Goal: Information Seeking & Learning: Compare options

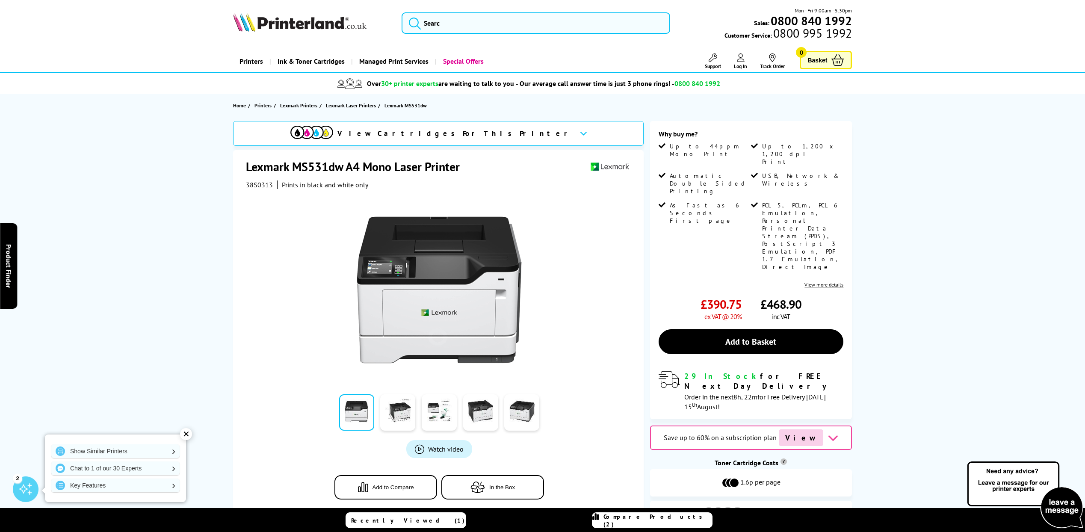
click at [822, 282] on link "View more details" at bounding box center [824, 285] width 39 height 6
click at [357, 104] on span "Lexmark Laser Printers" at bounding box center [351, 105] width 50 height 9
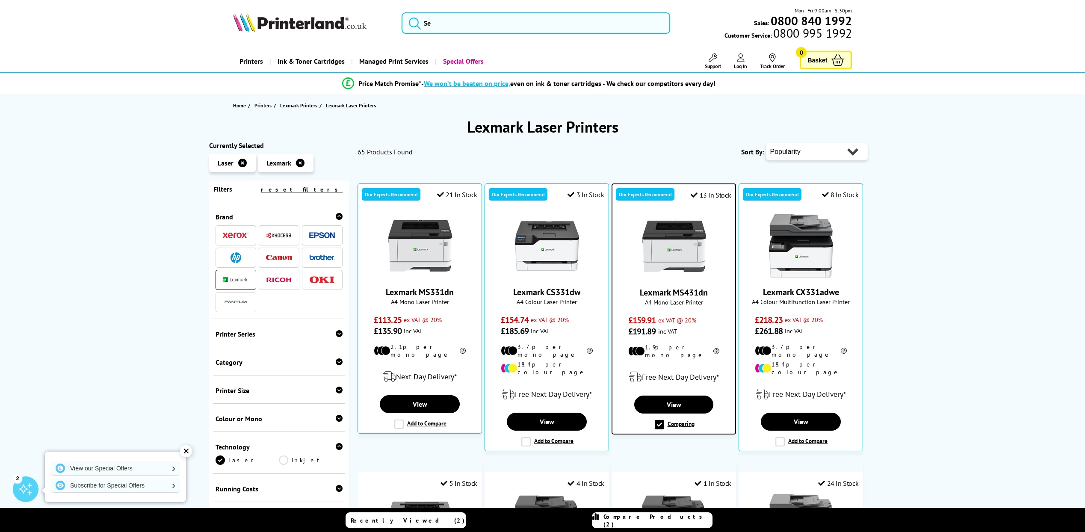
click at [851, 152] on select "Popularity Rating Price - Low to High Price - High to Low Running Costs - Low t…" at bounding box center [817, 151] width 102 height 17
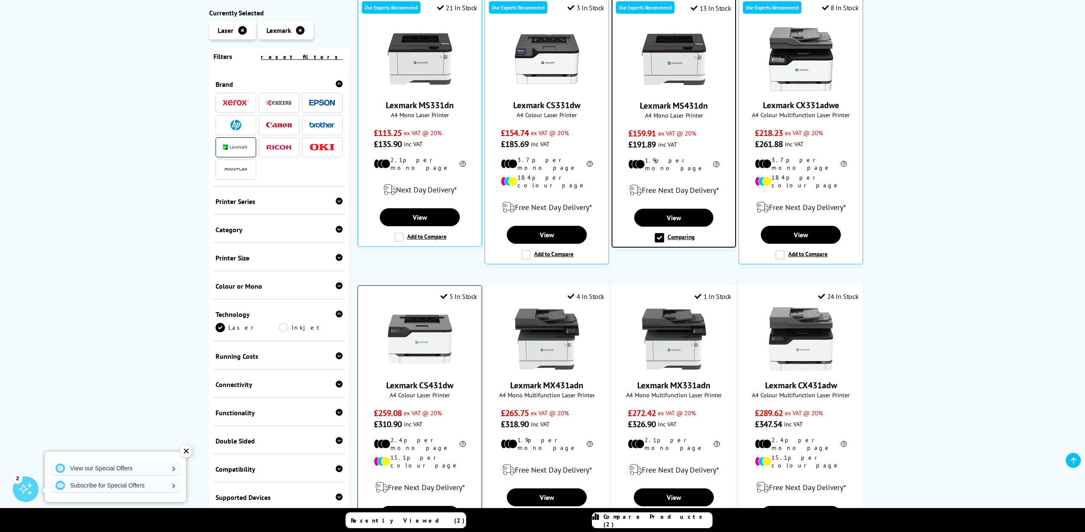
scroll to position [214, 0]
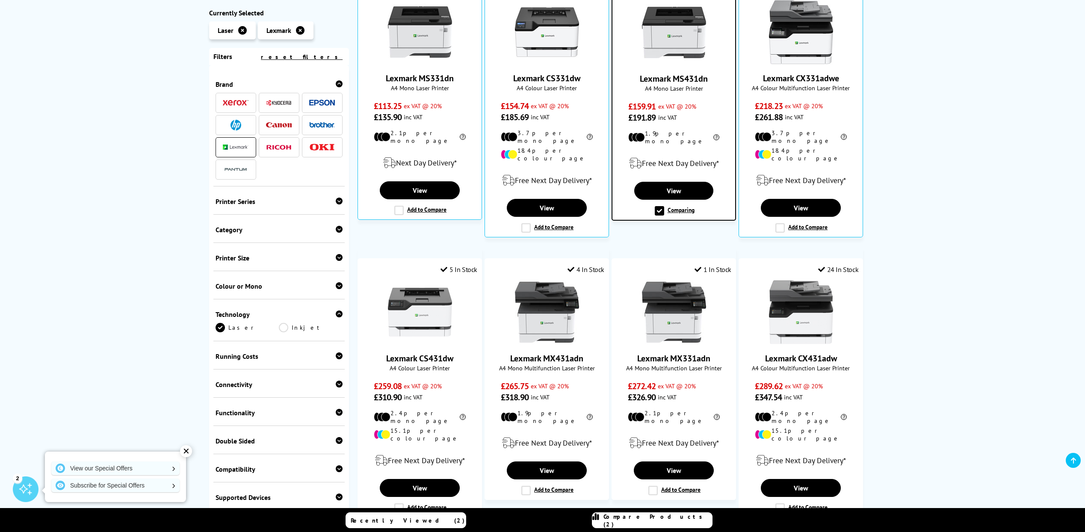
click at [250, 388] on div "Connectivity" at bounding box center [279, 384] width 127 height 9
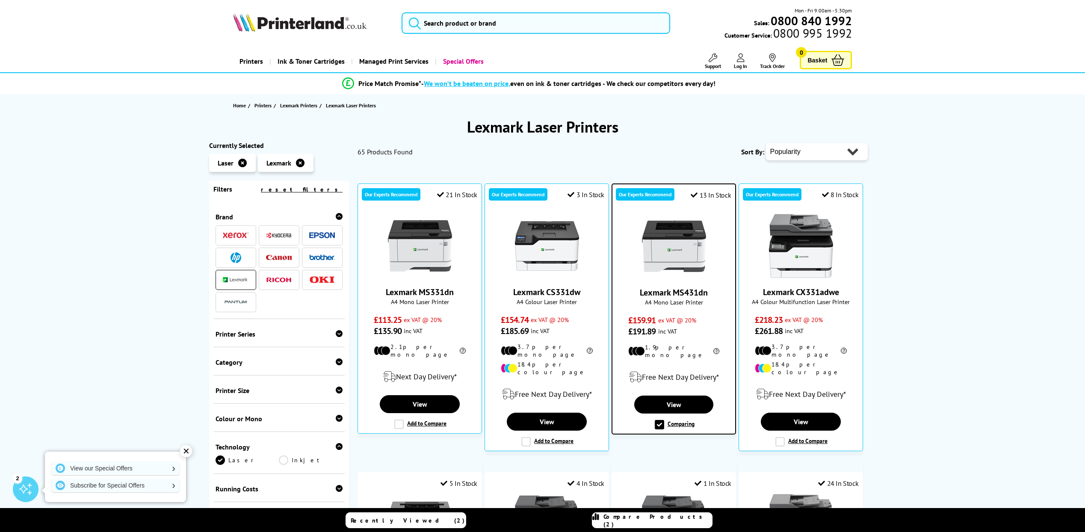
click at [860, 155] on select "Popularity Rating Price - Low to High Price - High to Low Running Costs - Low t…" at bounding box center [817, 151] width 102 height 17
click at [857, 154] on select "Popularity Rating Price - Low to High Price - High to Low Running Costs - Low t…" at bounding box center [817, 151] width 102 height 17
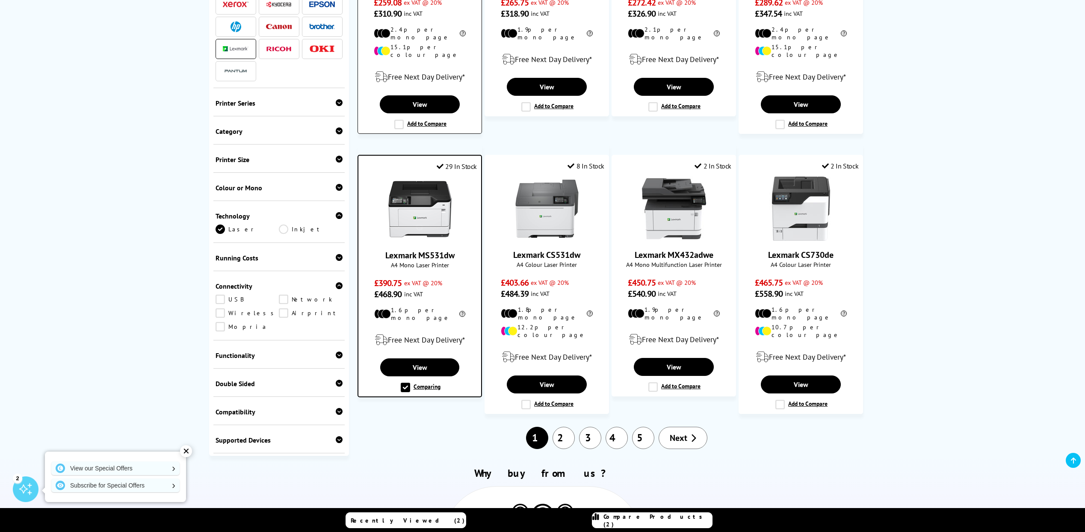
scroll to position [599, 0]
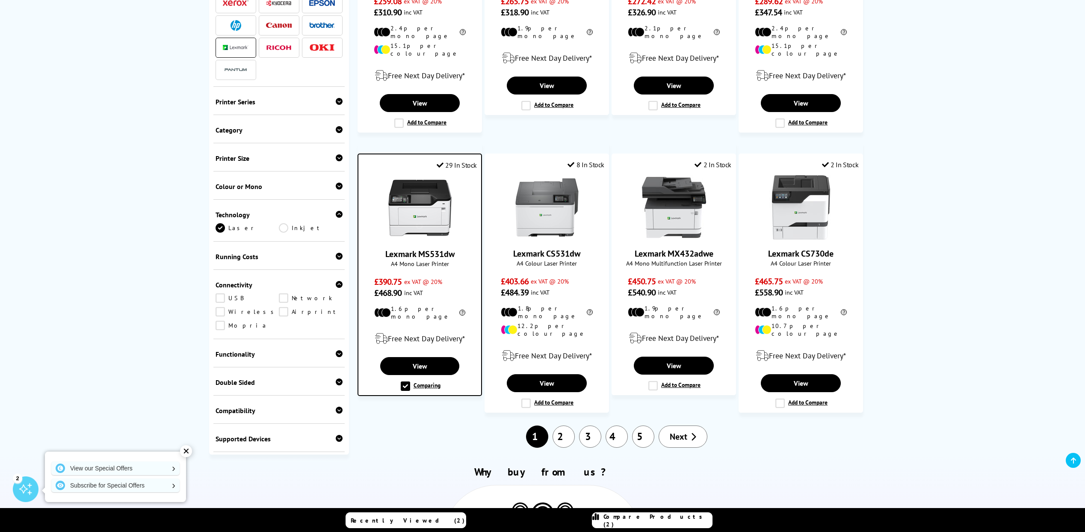
click at [188, 452] on div "✕" at bounding box center [186, 451] width 12 height 12
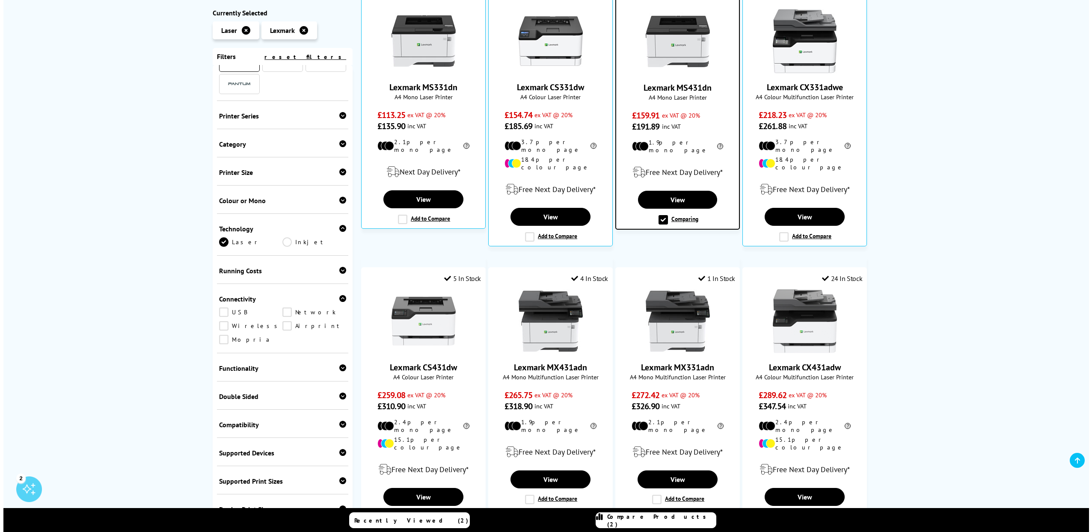
scroll to position [214, 0]
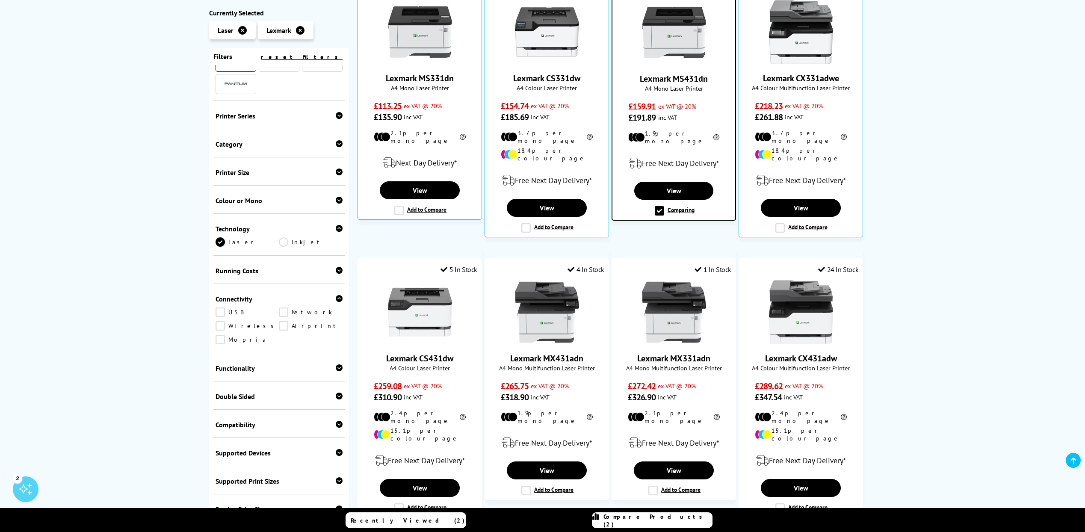
click at [599, 522] on icon at bounding box center [596, 520] width 7 height 15
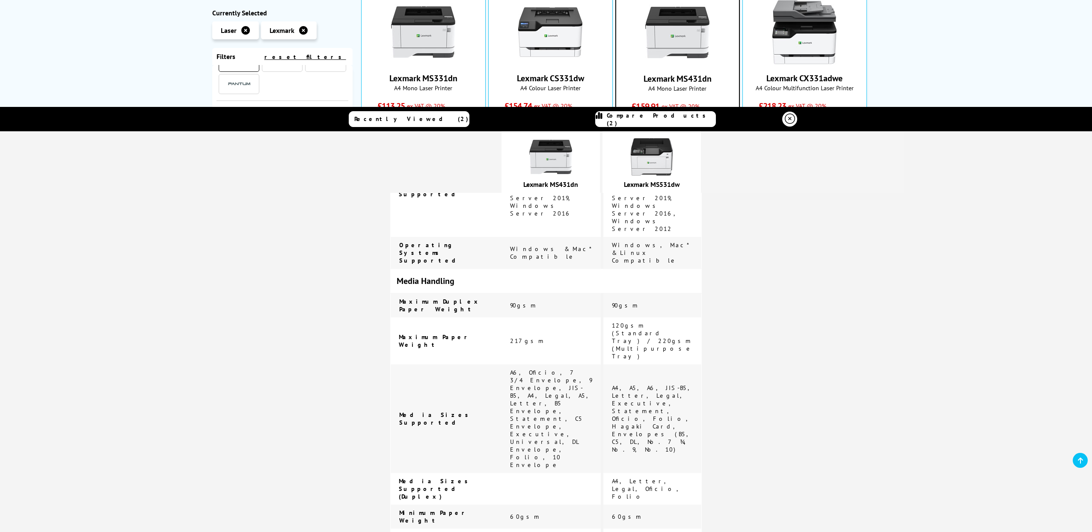
scroll to position [941, 0]
